Goal: Check status

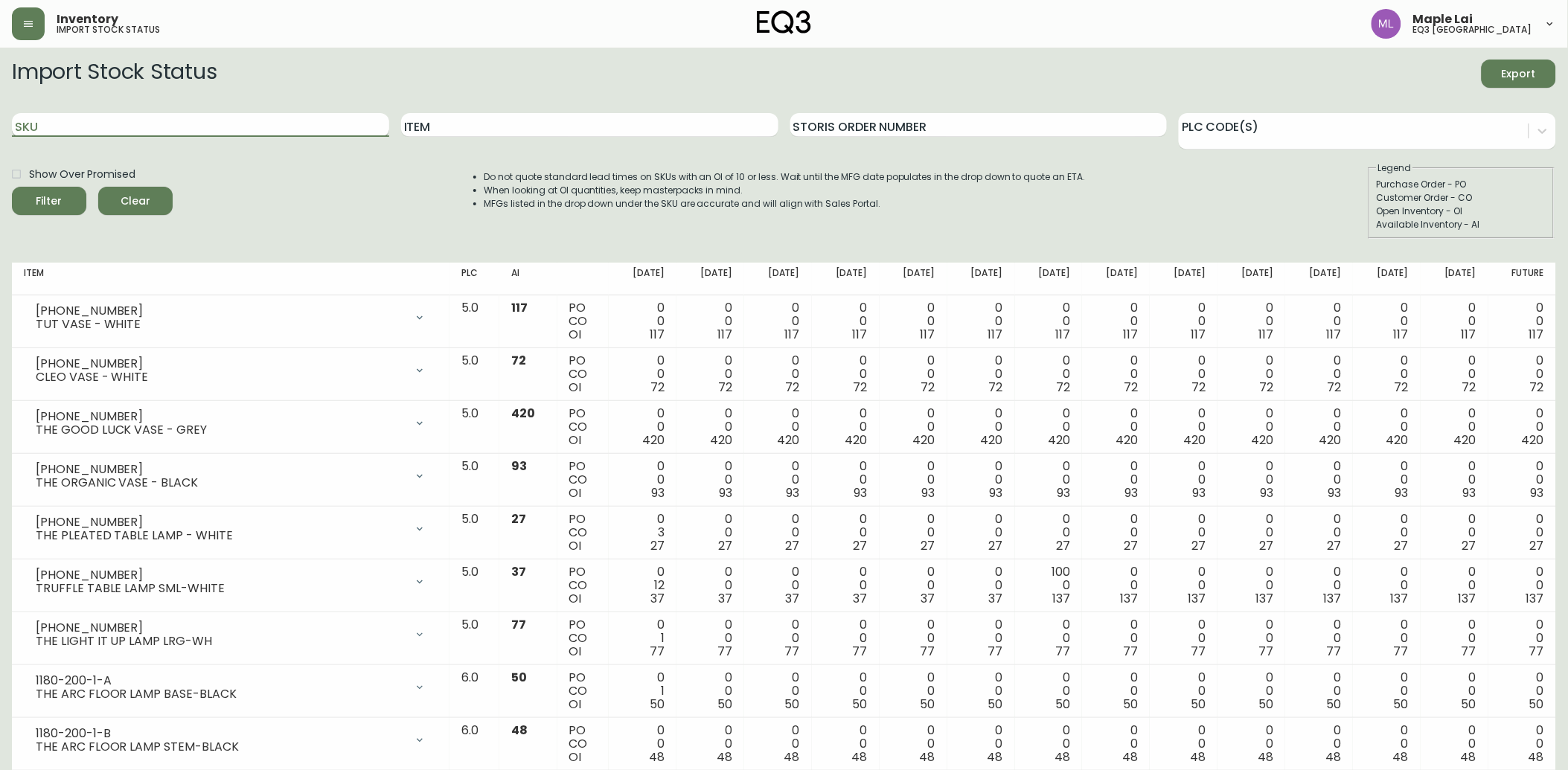
drag, startPoint x: 165, startPoint y: 127, endPoint x: 170, endPoint y: 115, distance: 13.0
click at [169, 117] on input "SKU" at bounding box center [200, 125] width 378 height 24
paste input "7060-306-1-B"
click at [11, 187] on button "Filter" at bounding box center [49, 201] width 74 height 28
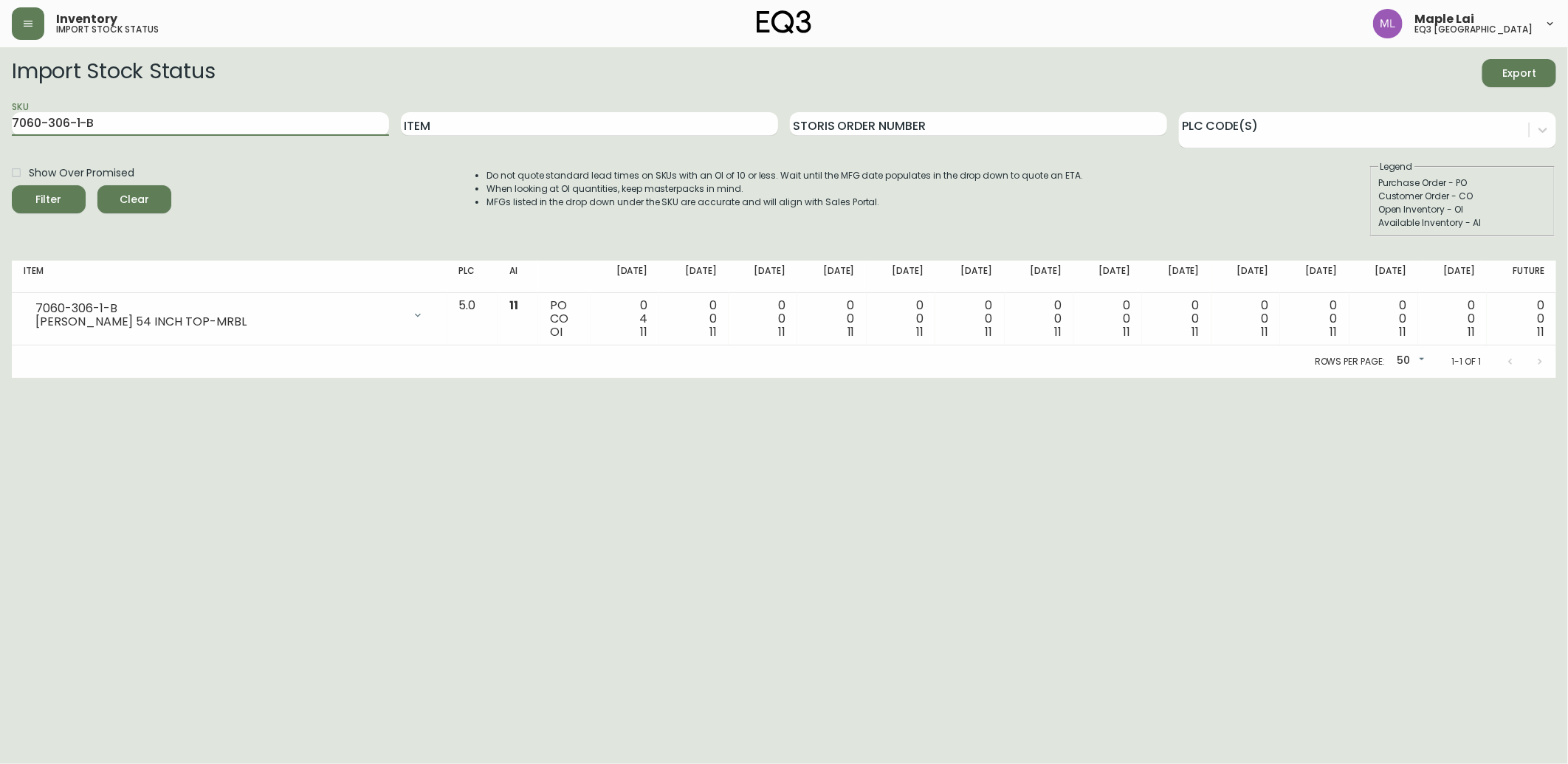
drag, startPoint x: 127, startPoint y: 122, endPoint x: 7, endPoint y: 74, distance: 129.2
click at [31, 92] on form "Import Stock Status Export SKU 7060-306-1-B Item Storis Order Number PLC Code(s…" at bounding box center [784, 147] width 1544 height 178
paste input "7060-303-0-A"
click at [11, 185] on button "Filter" at bounding box center [48, 199] width 74 height 28
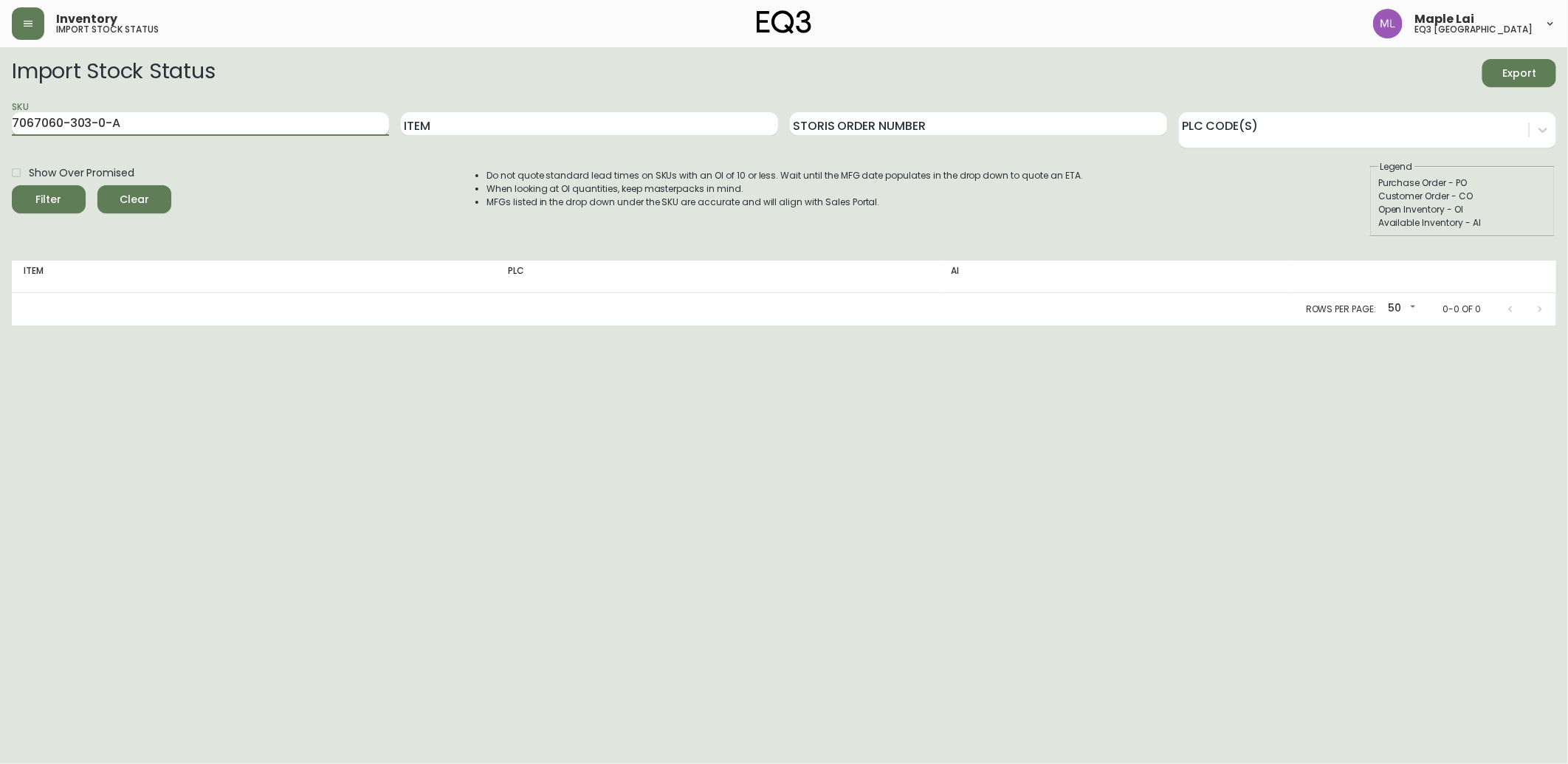
click at [132, 128] on input "7067060-303-0-A" at bounding box center [200, 124] width 377 height 24
click at [30, 123] on input "7067060-303-0-A" at bounding box center [200, 124] width 377 height 24
type input "7060-303-0-A"
click at [11, 185] on button "Filter" at bounding box center [48, 199] width 74 height 28
